Goal: Task Accomplishment & Management: Manage account settings

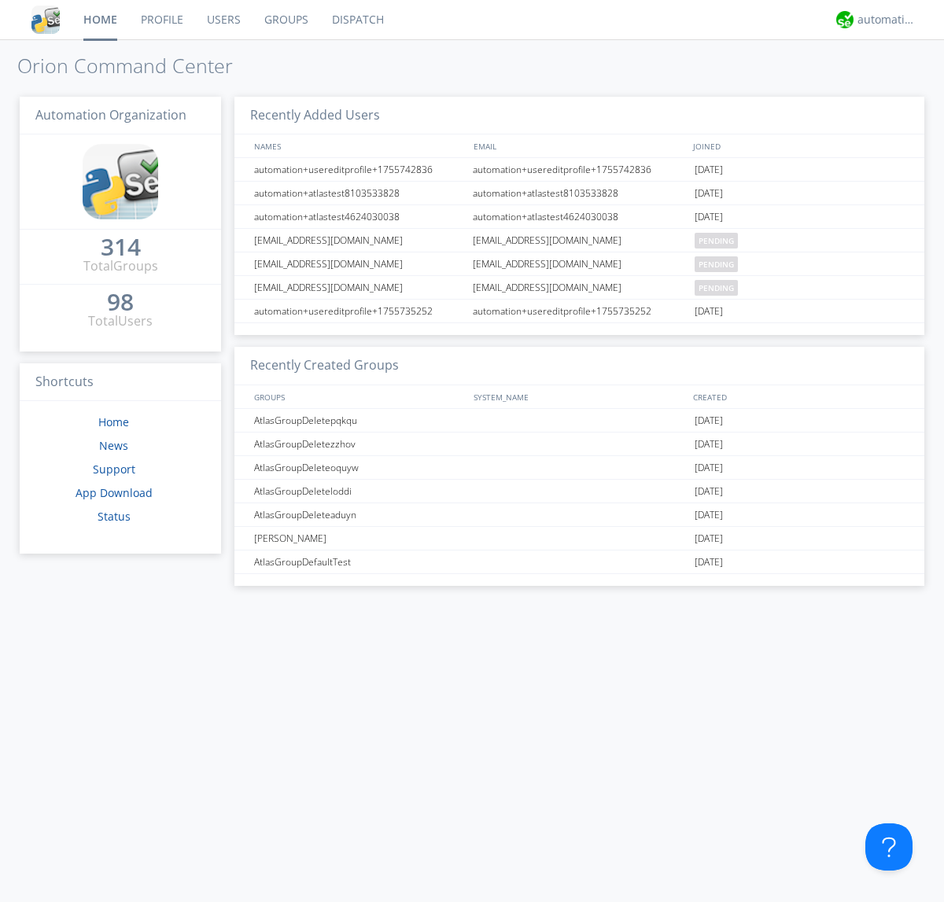
click at [285, 20] on link "Groups" at bounding box center [286, 19] width 68 height 39
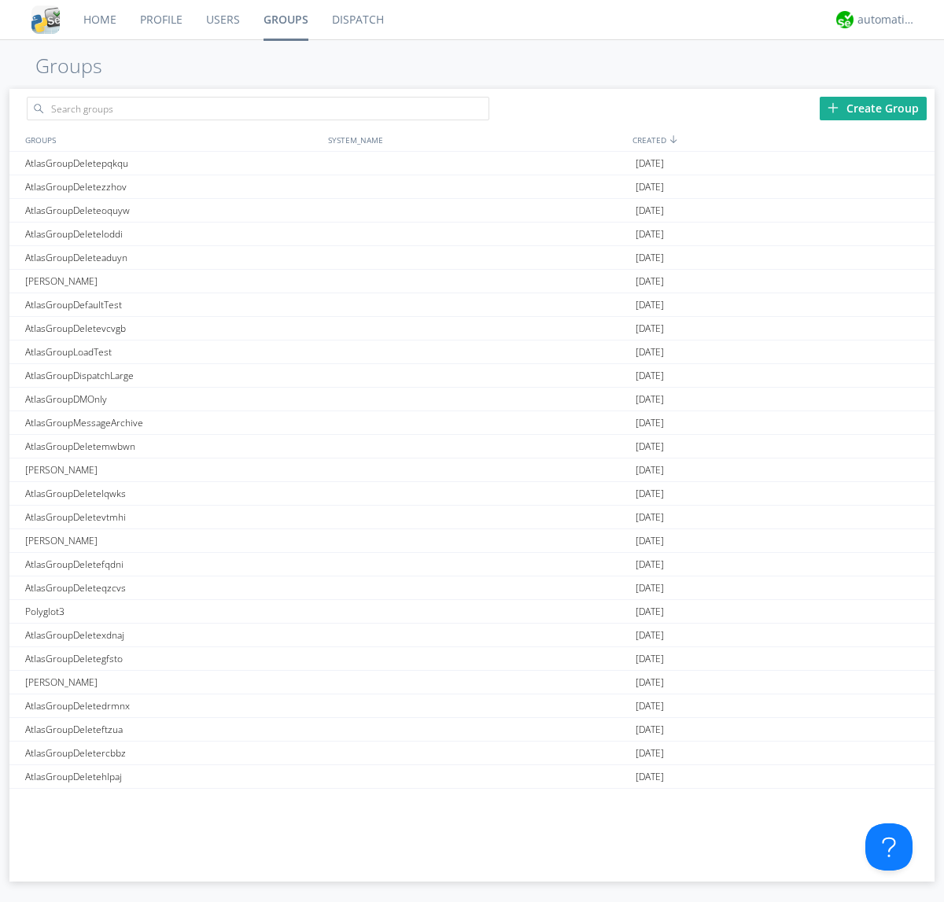
click at [873, 108] on div "Create Group" at bounding box center [872, 109] width 107 height 24
click at [285, 20] on link "Groups" at bounding box center [286, 19] width 68 height 39
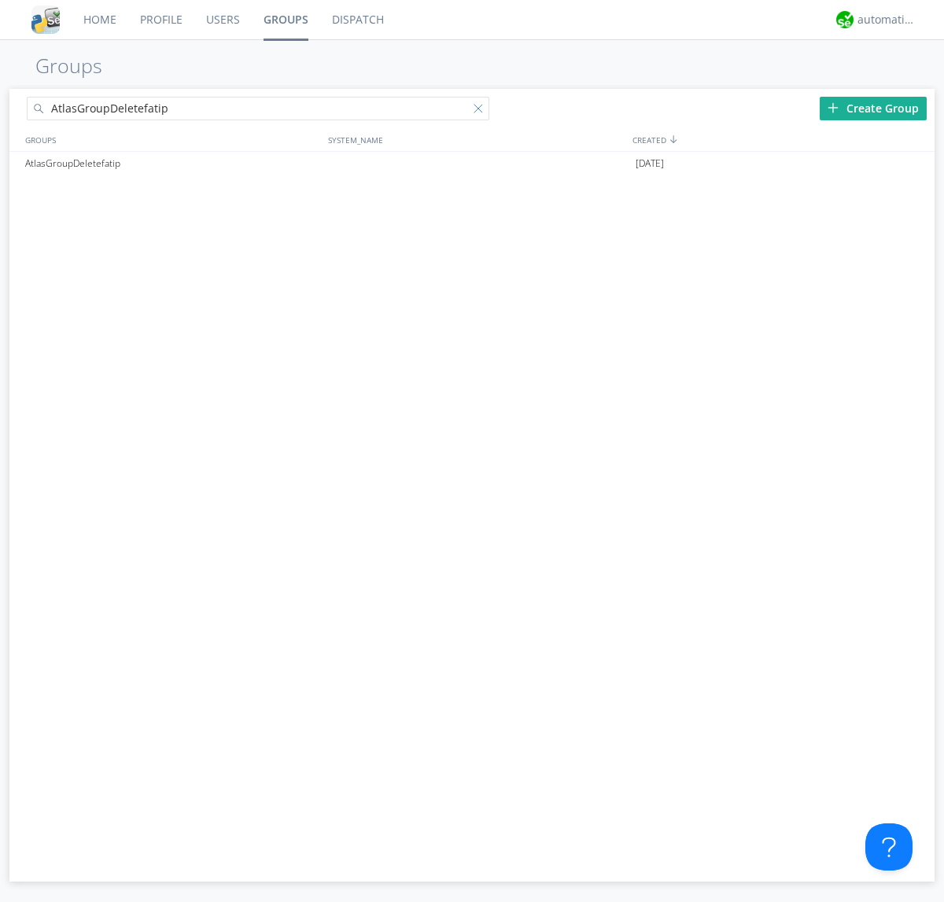
type input "AtlasGroupDeletefatip"
click at [481, 111] on div at bounding box center [481, 112] width 16 height 16
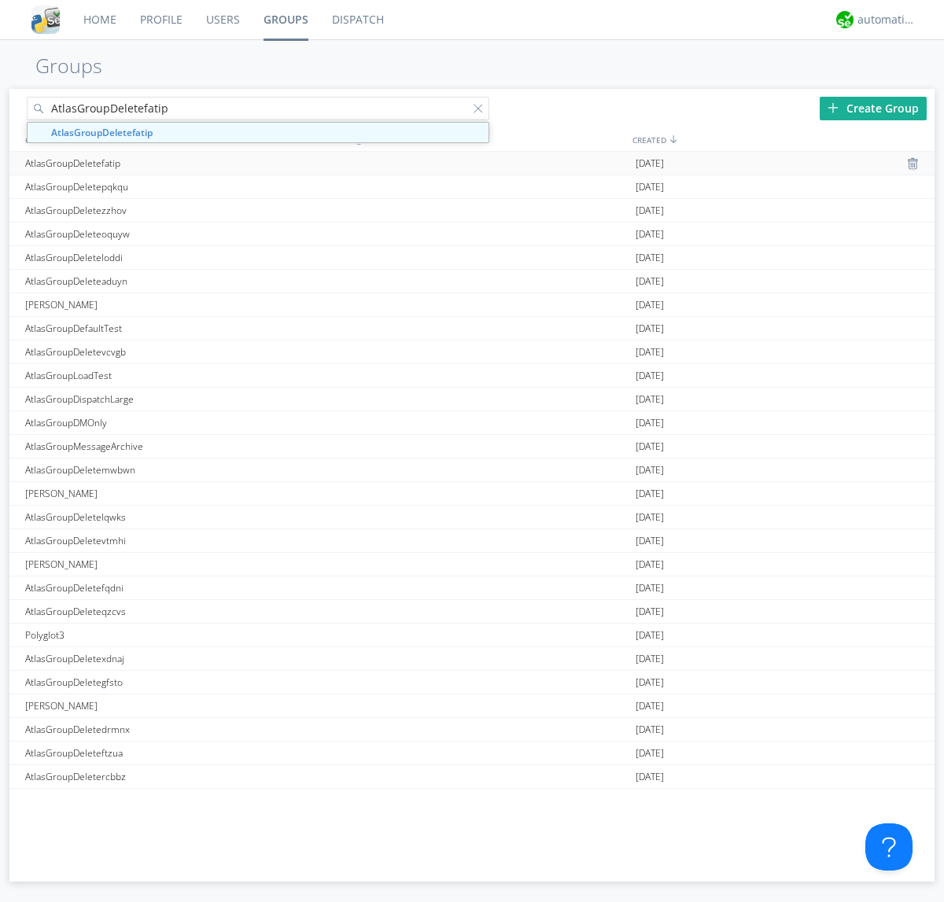
type input "AtlasGroupDeletefatip"
click at [172, 163] on div "AtlasGroupDeletefatip" at bounding box center [172, 163] width 303 height 23
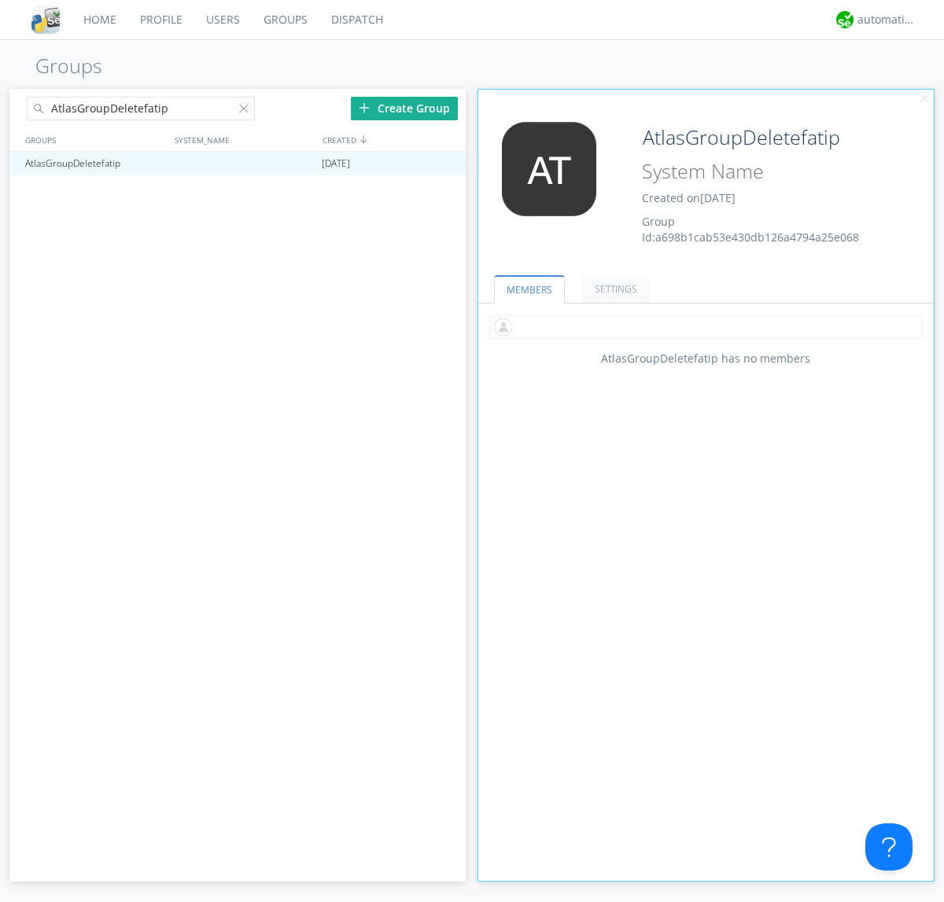
click at [705, 326] on input "text" at bounding box center [705, 327] width 433 height 24
type input "automation+atlas0005"
click at [702, 326] on input "text" at bounding box center [705, 327] width 433 height 24
type input "automation+atlas0004"
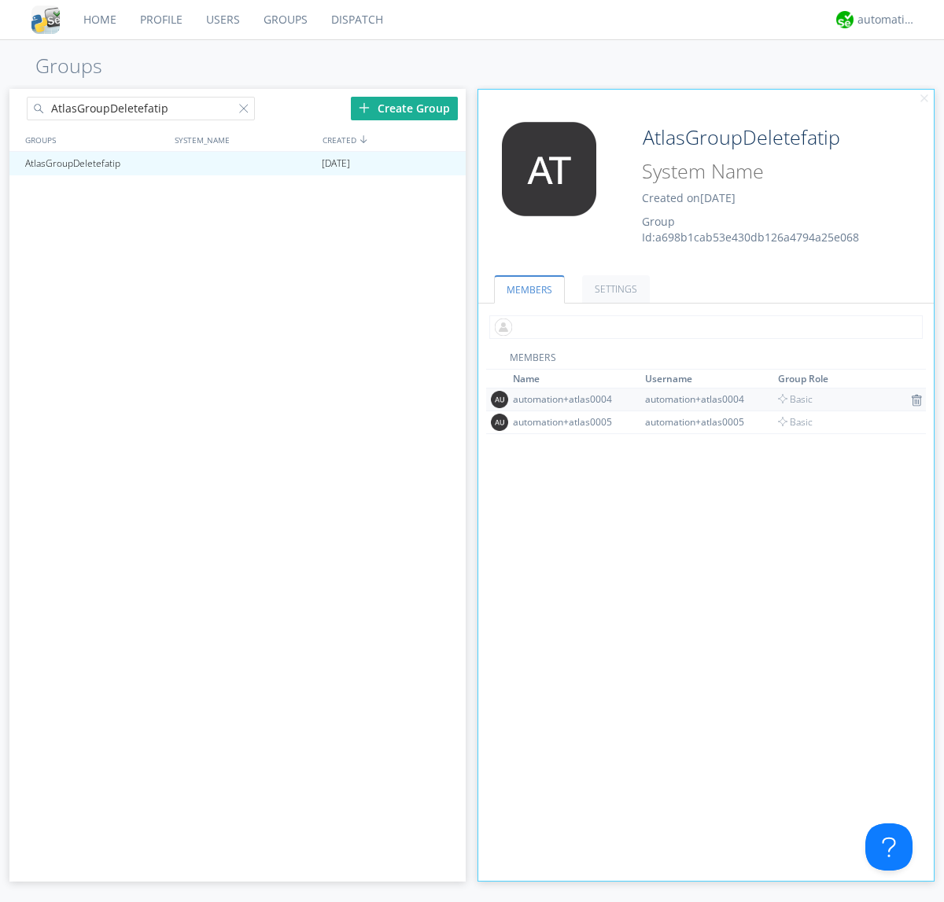
scroll to position [101, 0]
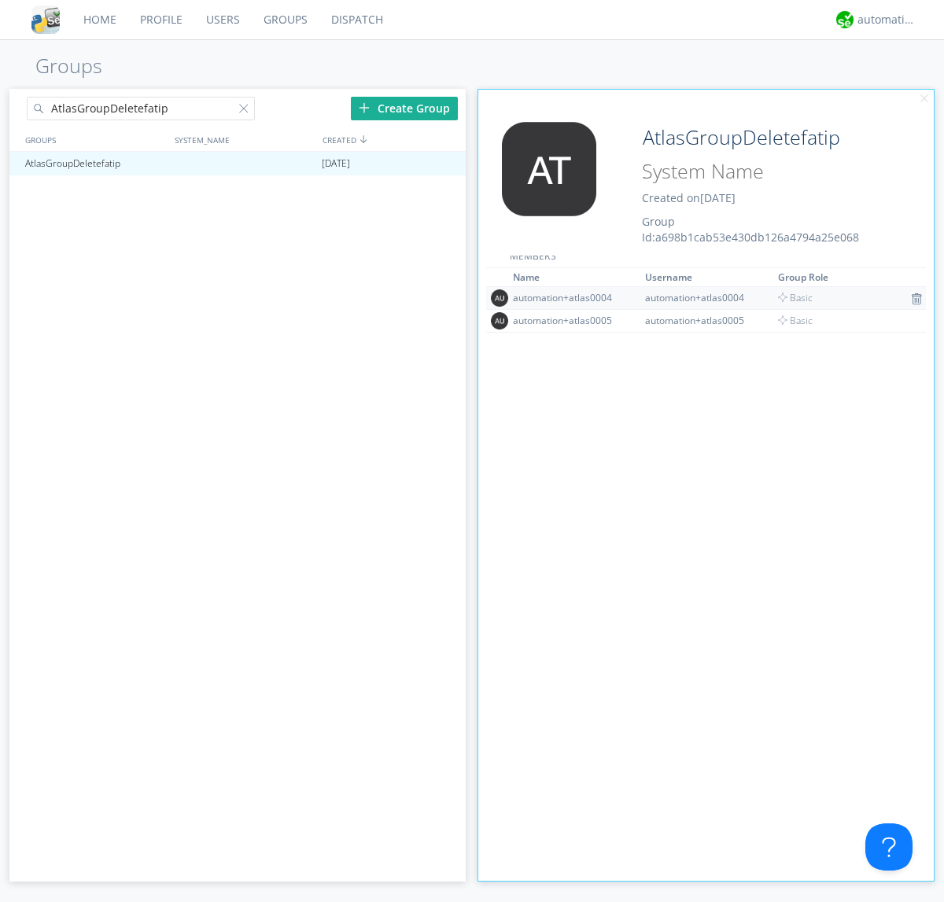
click at [911, 298] on img at bounding box center [916, 299] width 11 height 13
click at [445, 164] on div at bounding box center [446, 163] width 16 height 13
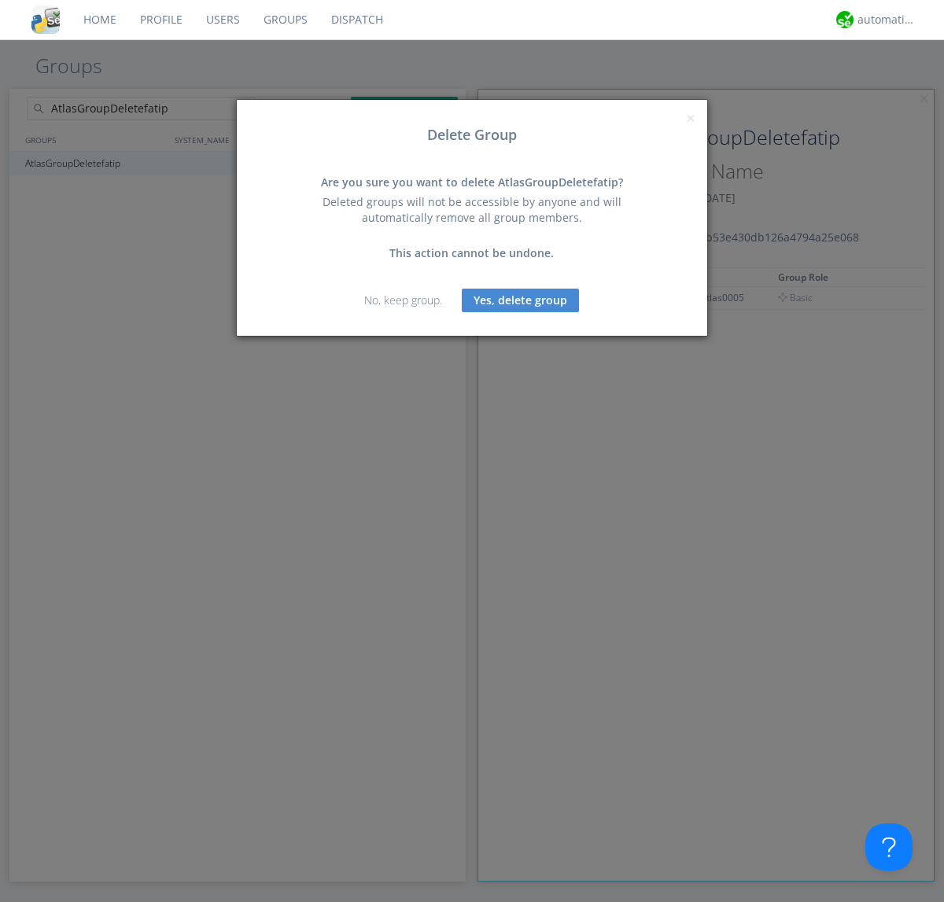
click at [521, 300] on button "Yes, delete group" at bounding box center [520, 301] width 117 height 24
